Goal: Task Accomplishment & Management: Use online tool/utility

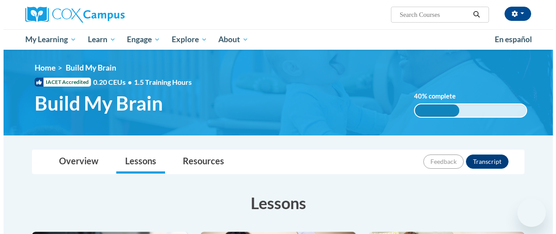
scroll to position [266, 0]
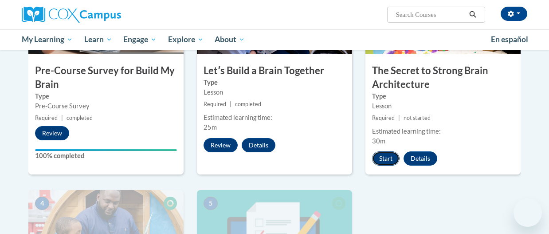
click at [380, 158] on button "Start" at bounding box center [385, 158] width 27 height 14
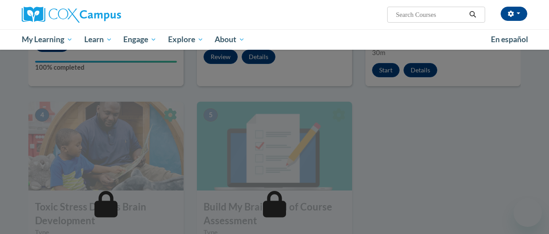
scroll to position [355, 0]
